Goal: Information Seeking & Learning: Learn about a topic

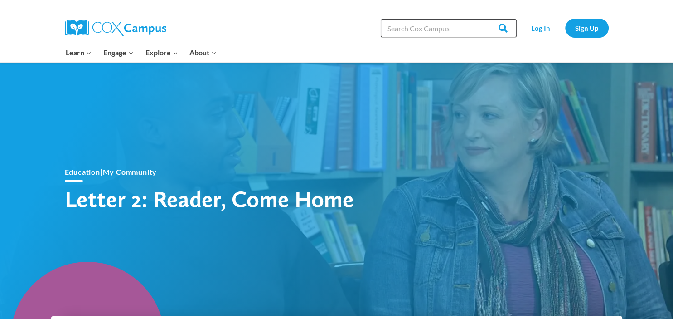
click at [391, 23] on input "Search in [URL][DOMAIN_NAME]" at bounding box center [449, 28] width 136 height 18
type input "reader ome home"
click at [481, 19] on input "Search" at bounding box center [498, 28] width 35 height 18
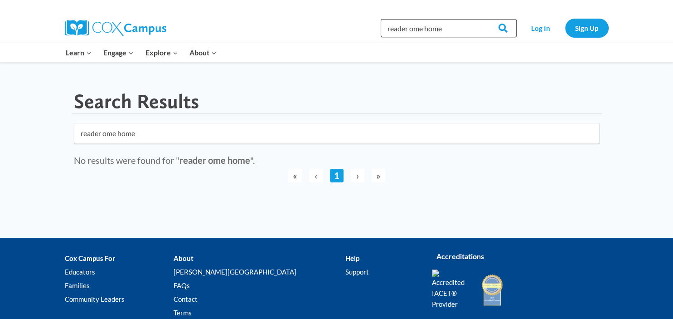
click at [410, 30] on input "reader ome home" at bounding box center [449, 28] width 136 height 18
type input "reader come home"
click at [481, 19] on input "Search" at bounding box center [498, 28] width 35 height 18
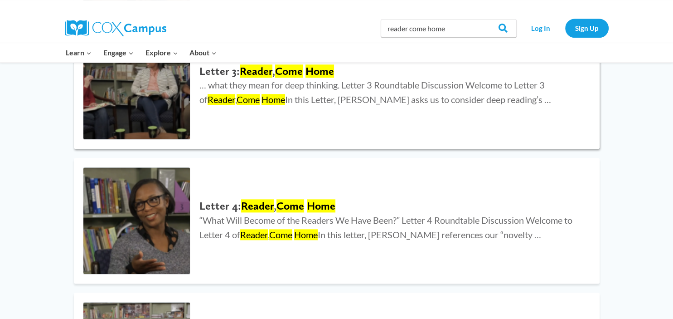
scroll to position [905, 0]
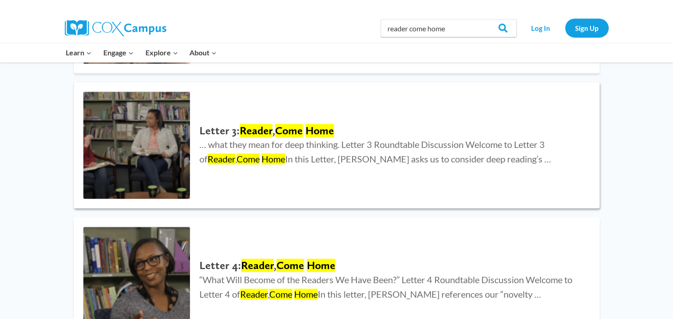
click at [144, 155] on img at bounding box center [136, 145] width 107 height 107
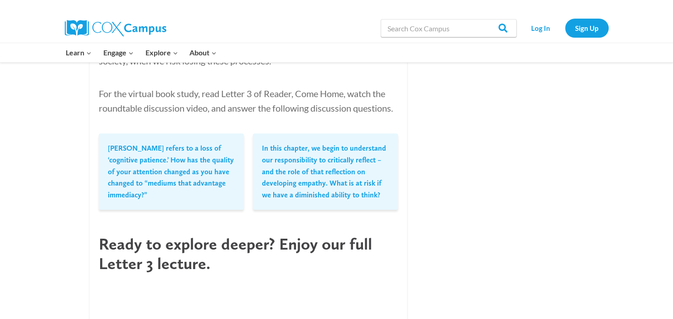
scroll to position [870, 0]
click at [306, 195] on p "In this chapter, we begin to understand our responsibility to critically reflec…" at bounding box center [325, 170] width 127 height 58
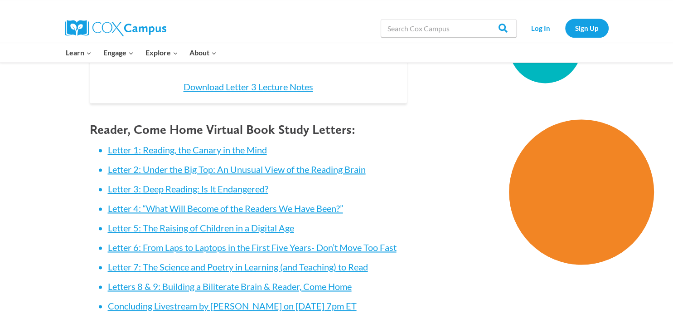
scroll to position [1283, 0]
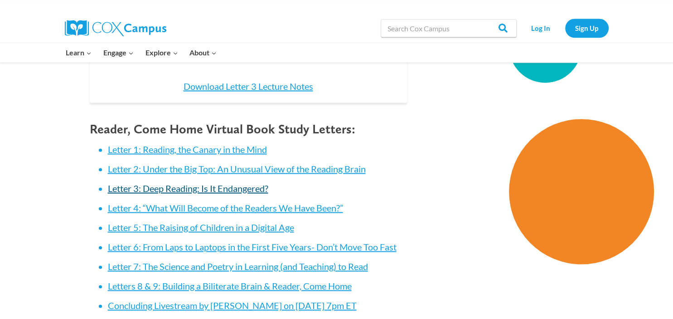
click at [238, 185] on link "Letter 3: Deep Reading: Is It Endangered?" at bounding box center [188, 188] width 160 height 11
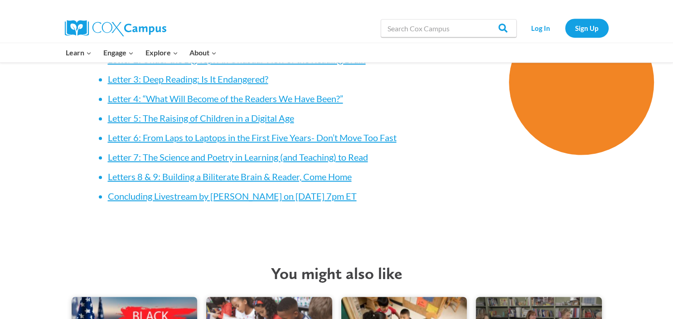
scroll to position [1392, 0]
click at [153, 84] on link "Letter 3: Deep Reading: Is It Endangered?" at bounding box center [188, 78] width 160 height 11
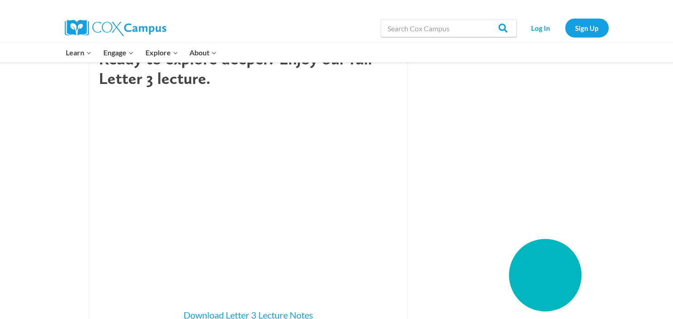
scroll to position [1072, 0]
